Goal: Information Seeking & Learning: Compare options

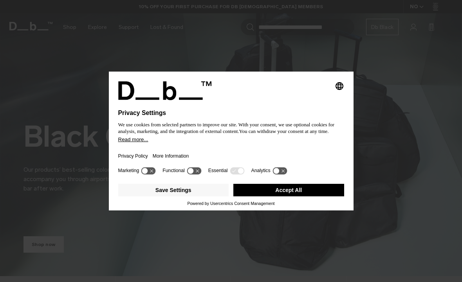
click at [168, 158] on button "More Information" at bounding box center [171, 156] width 36 height 18
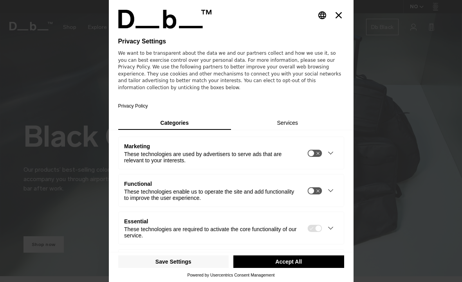
click at [323, 268] on button "Accept All" at bounding box center [288, 262] width 111 height 13
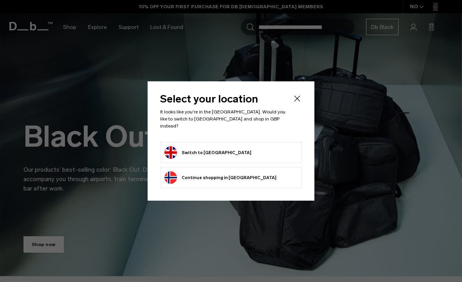
click at [292, 157] on form "Switch to United Kingdom" at bounding box center [230, 152] width 133 height 13
click at [285, 151] on form "Switch to United Kingdom" at bounding box center [230, 152] width 133 height 13
click at [170, 157] on button "Switch to United Kingdom" at bounding box center [207, 152] width 87 height 13
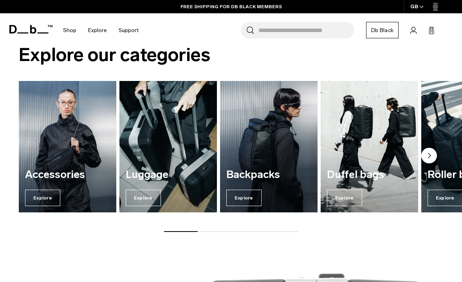
scroll to position [708, 0]
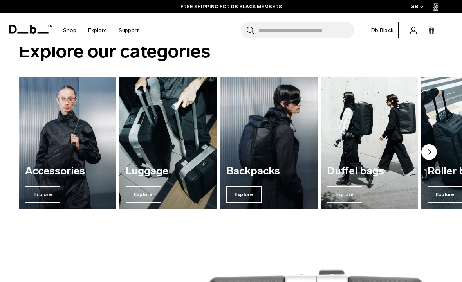
click at [133, 139] on img "2 / 7" at bounding box center [167, 142] width 97 height 131
click at [135, 191] on span "Explore" at bounding box center [143, 194] width 35 height 16
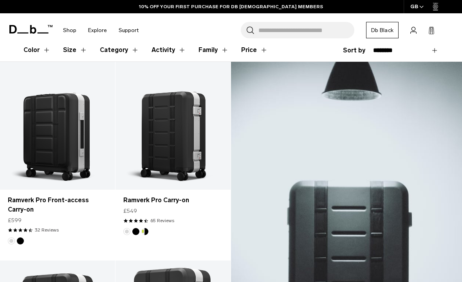
scroll to position [116, 0]
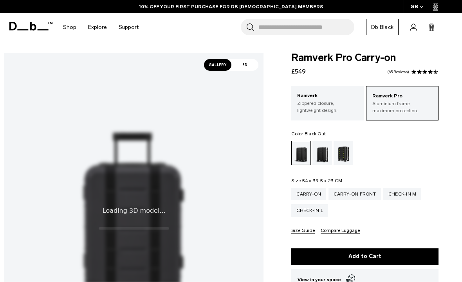
click at [323, 155] on div "Silver" at bounding box center [322, 153] width 20 height 24
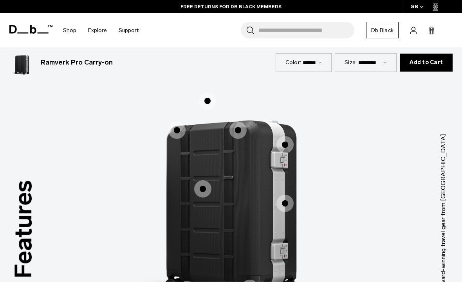
scroll to position [731, 0]
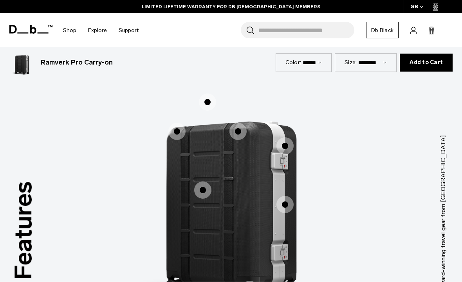
click at [177, 123] on span "1 / 3" at bounding box center [176, 131] width 17 height 17
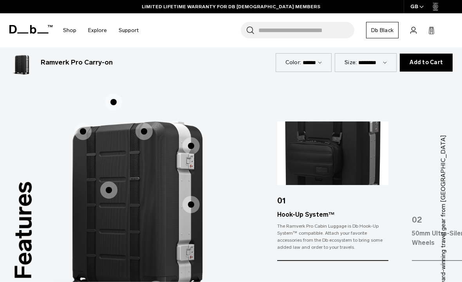
click at [108, 182] on span "1 / 3" at bounding box center [108, 190] width 17 height 17
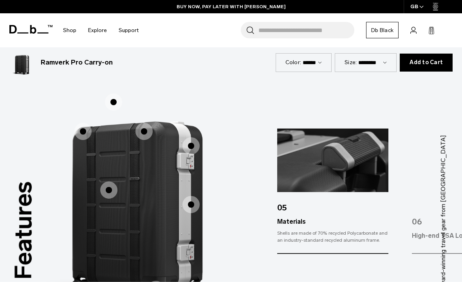
click at [145, 123] on span "1 / 3" at bounding box center [143, 131] width 17 height 17
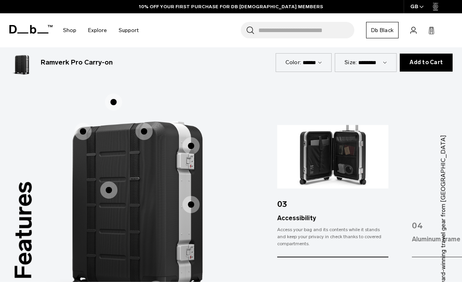
click at [188, 137] on span "1 / 3" at bounding box center [190, 145] width 17 height 17
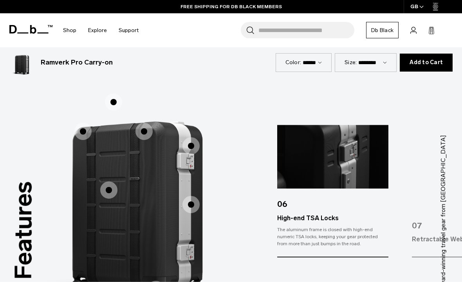
click at [194, 196] on span "1 / 3" at bounding box center [190, 204] width 17 height 17
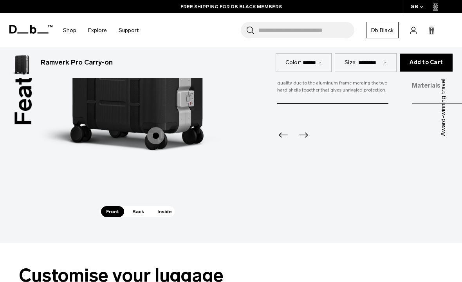
scroll to position [887, 0]
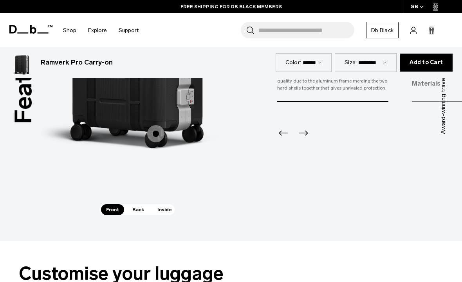
click at [137, 204] on span "Back" at bounding box center [138, 209] width 22 height 11
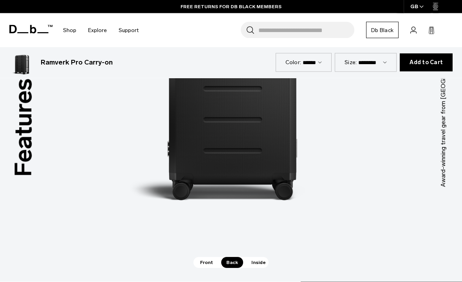
scroll to position [886, 0]
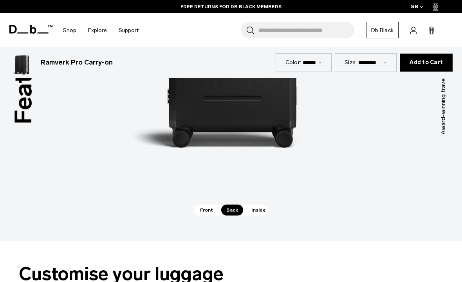
click at [264, 205] on span "Inside" at bounding box center [258, 210] width 25 height 11
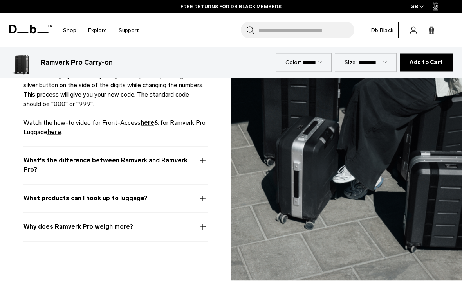
scroll to position [1967, 0]
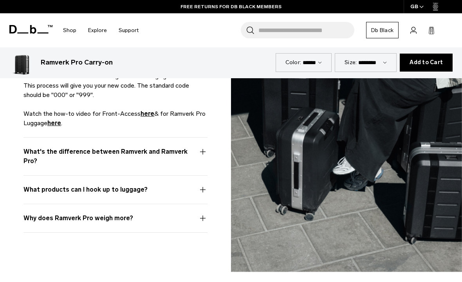
click at [28, 147] on button "What's the difference between Ramverk and Ramverk Pro?" at bounding box center [115, 161] width 184 height 28
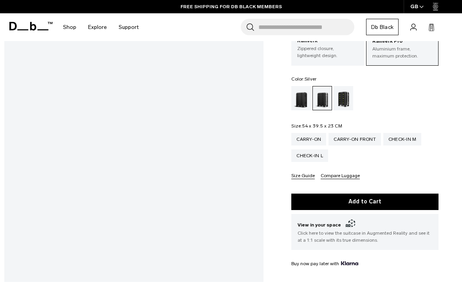
scroll to position [0, 0]
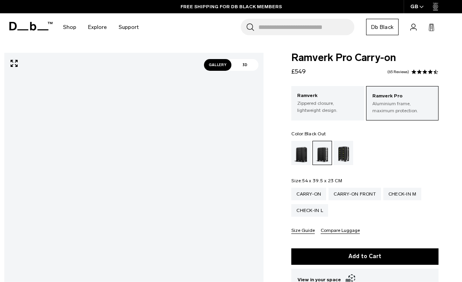
click at [303, 155] on div "Black Out" at bounding box center [301, 153] width 20 height 24
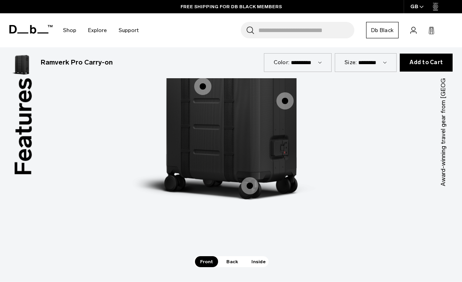
scroll to position [835, 0]
click at [227, 256] on span "Back" at bounding box center [232, 261] width 22 height 11
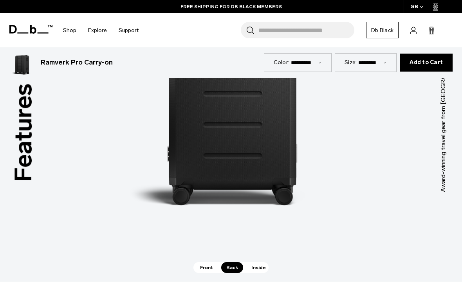
scroll to position [836, 0]
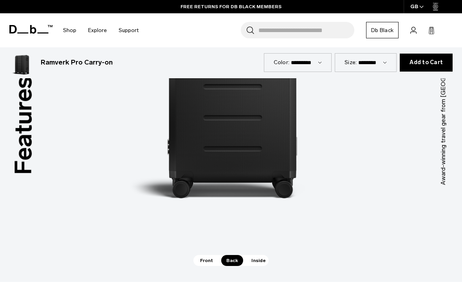
click at [257, 255] on span "Inside" at bounding box center [258, 260] width 25 height 11
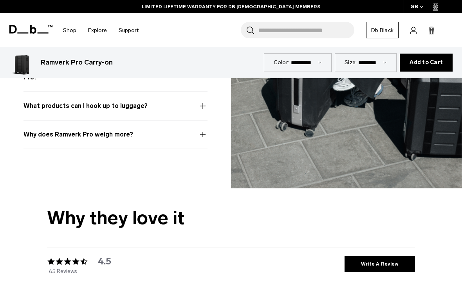
scroll to position [2051, 0]
click at [26, 130] on button "Why does Ramverk Pro weigh more?" at bounding box center [115, 139] width 184 height 19
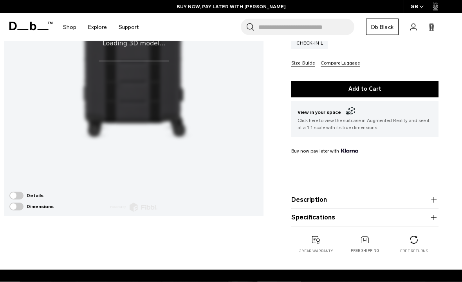
scroll to position [0, 0]
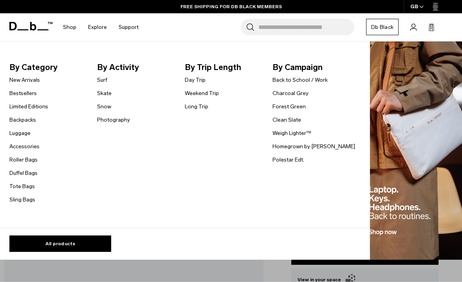
click at [16, 133] on link "Luggage" at bounding box center [19, 133] width 21 height 8
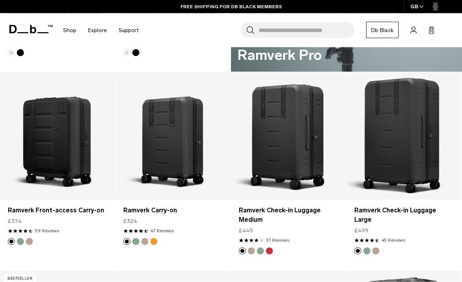
scroll to position [500, 0]
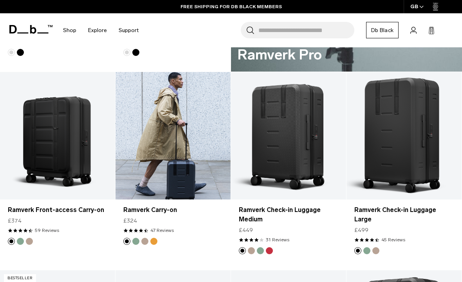
click at [152, 153] on link "Ramverk Carry-on" at bounding box center [172, 136] width 115 height 128
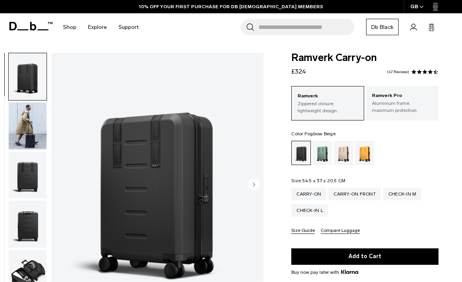
click at [341, 155] on div "Fogbow Beige" at bounding box center [343, 153] width 20 height 24
